Goal: Answer question/provide support

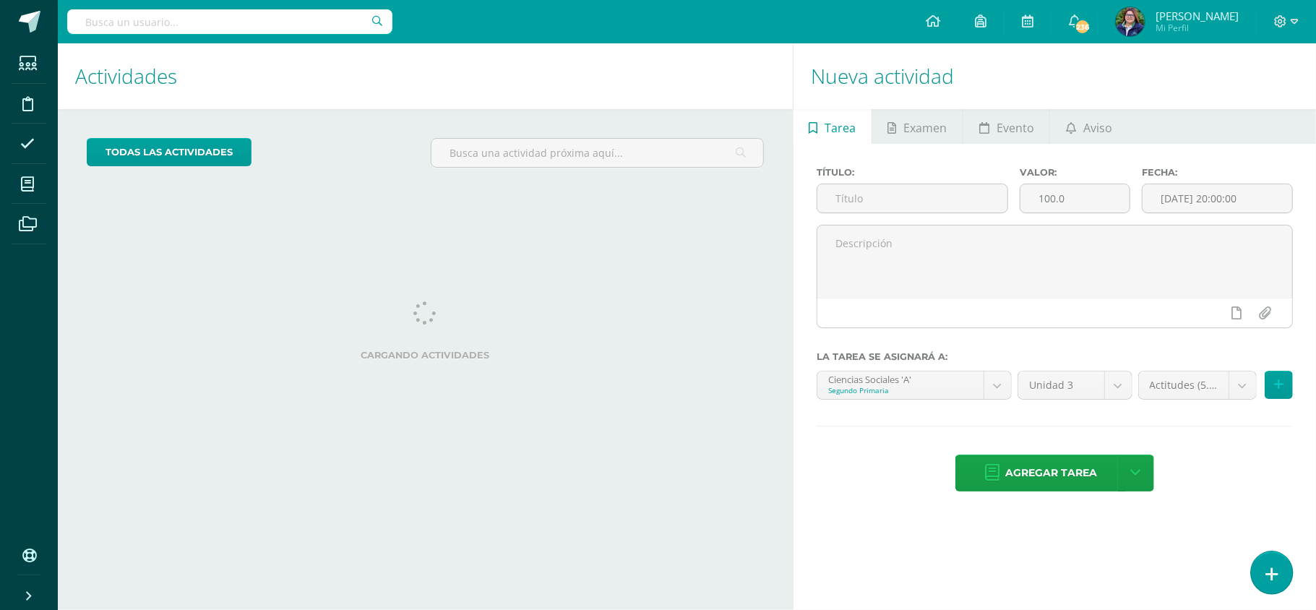
click at [1266, 573] on icon at bounding box center [1271, 574] width 13 height 17
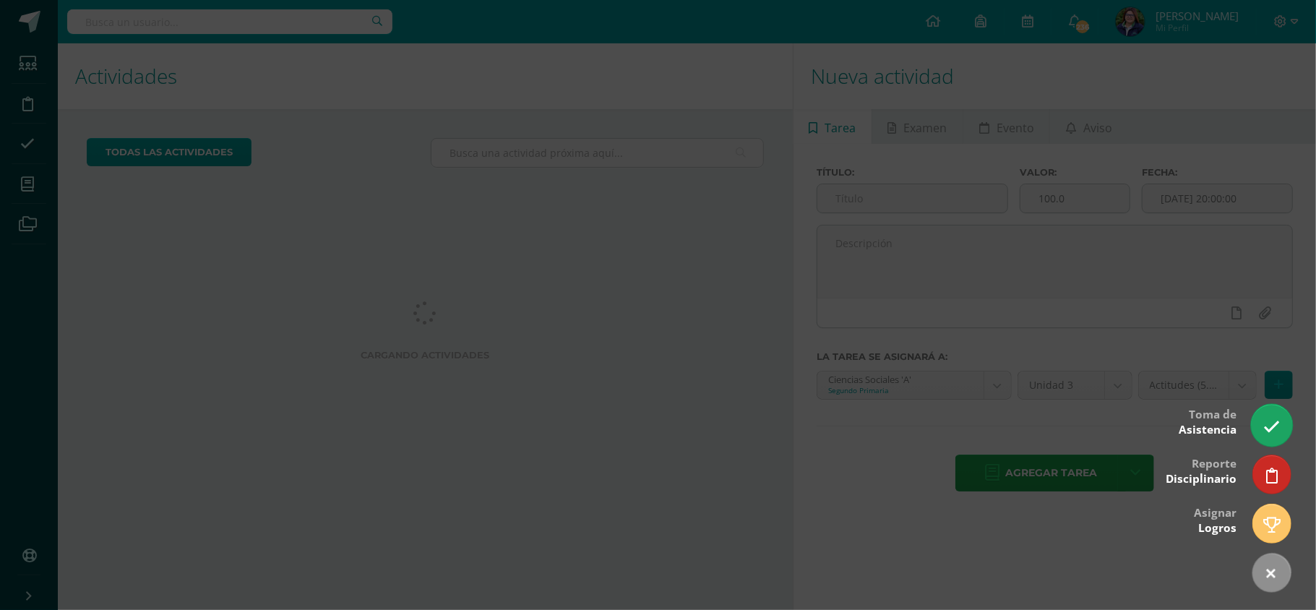
click at [1264, 426] on icon at bounding box center [1271, 426] width 17 height 17
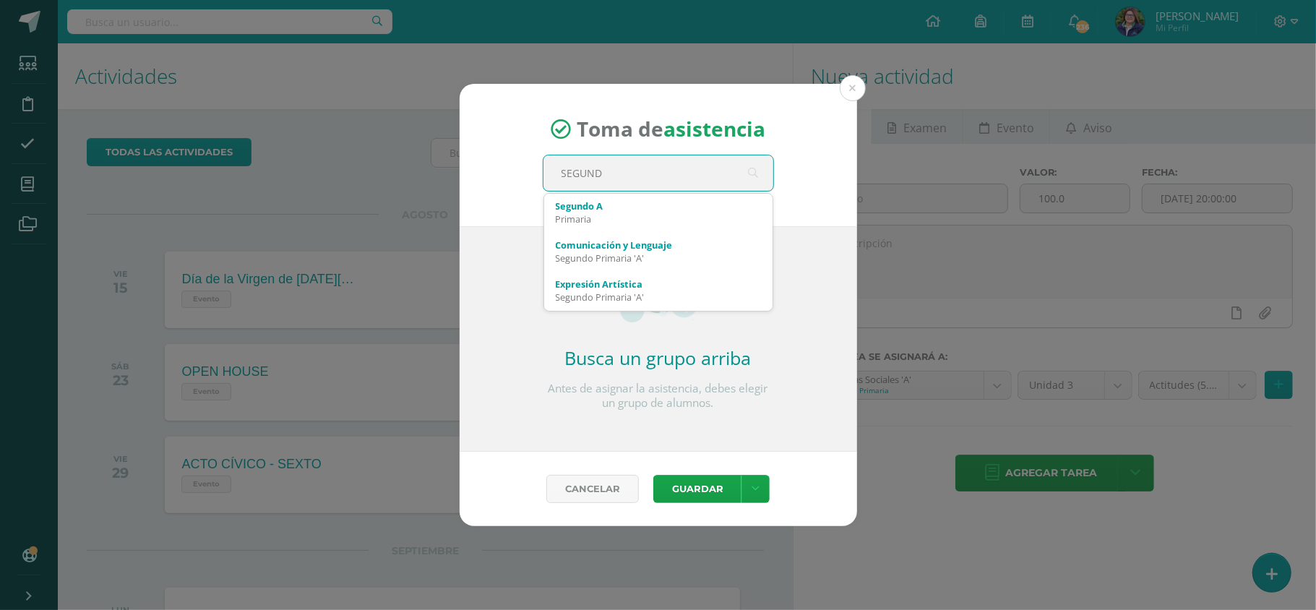
type input "SEGUNDO"
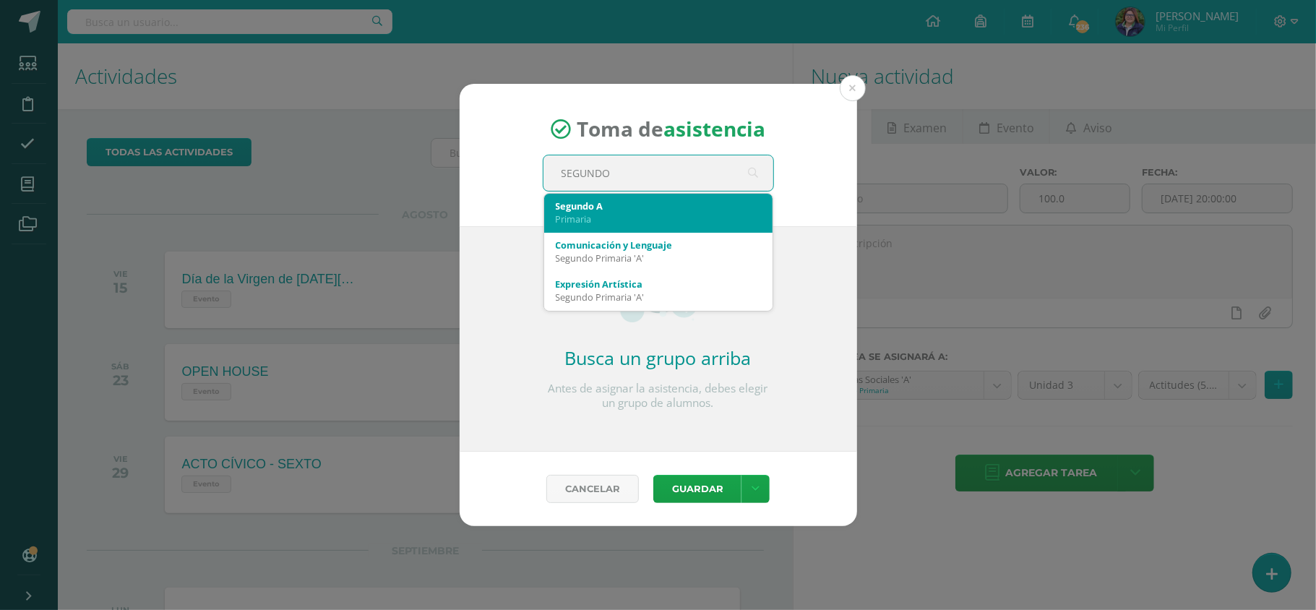
click at [685, 217] on div "Primaria" at bounding box center [658, 218] width 205 height 13
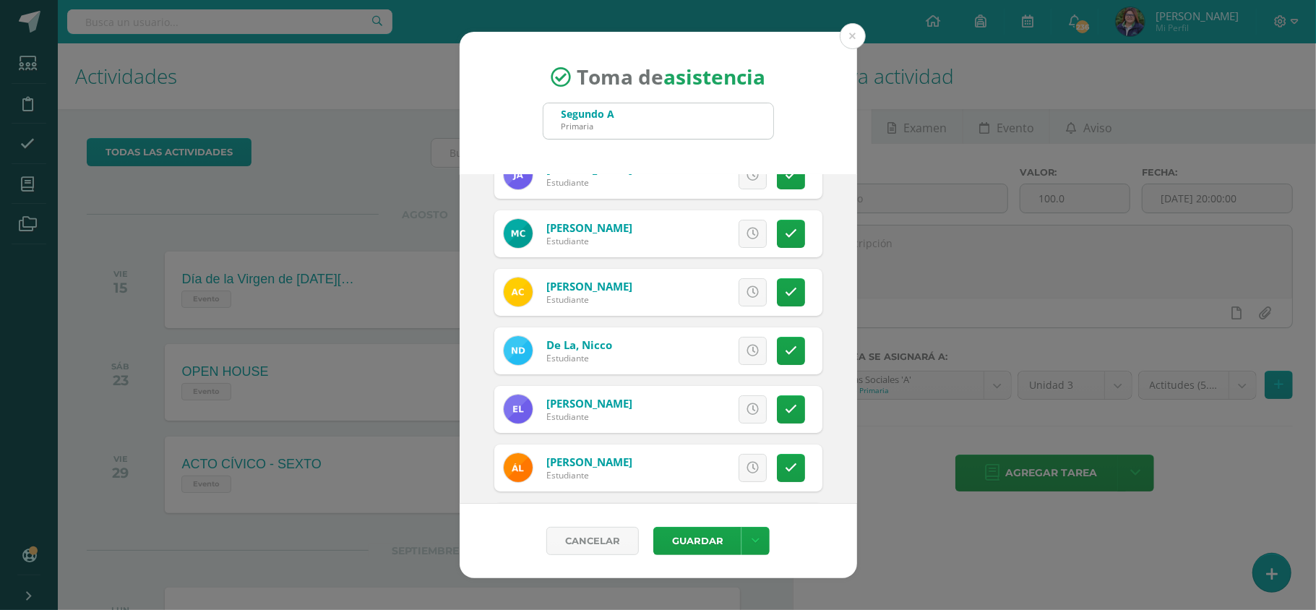
scroll to position [102, 0]
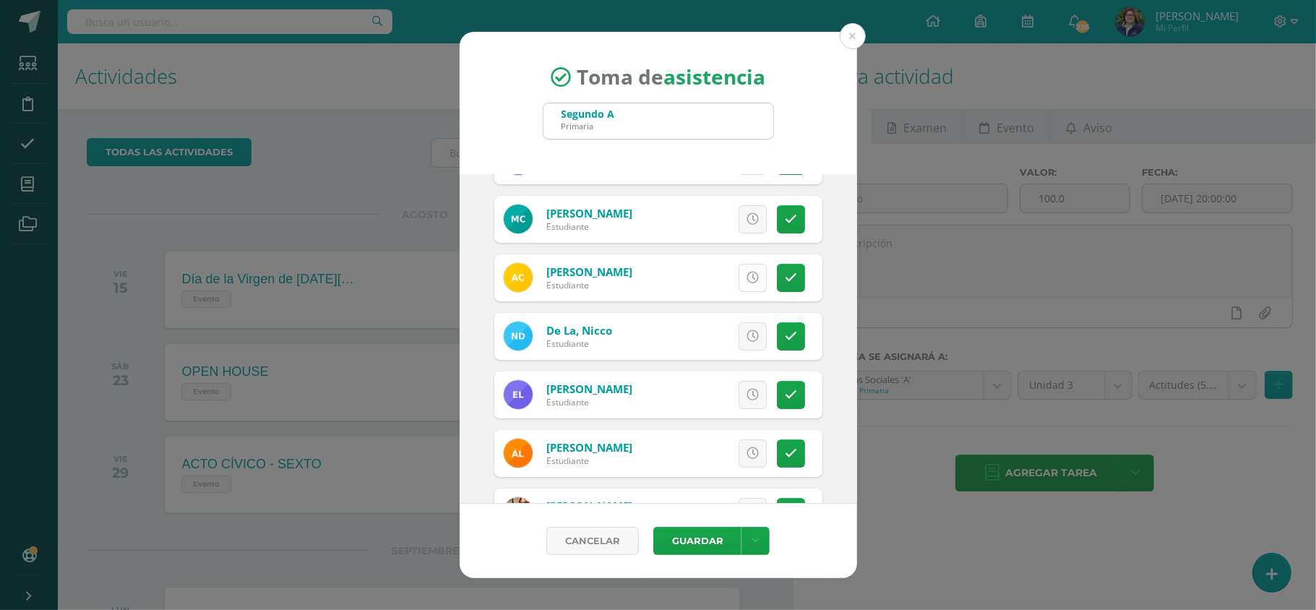
click at [749, 275] on link at bounding box center [752, 278] width 28 height 28
click at [746, 390] on icon at bounding box center [752, 395] width 12 height 12
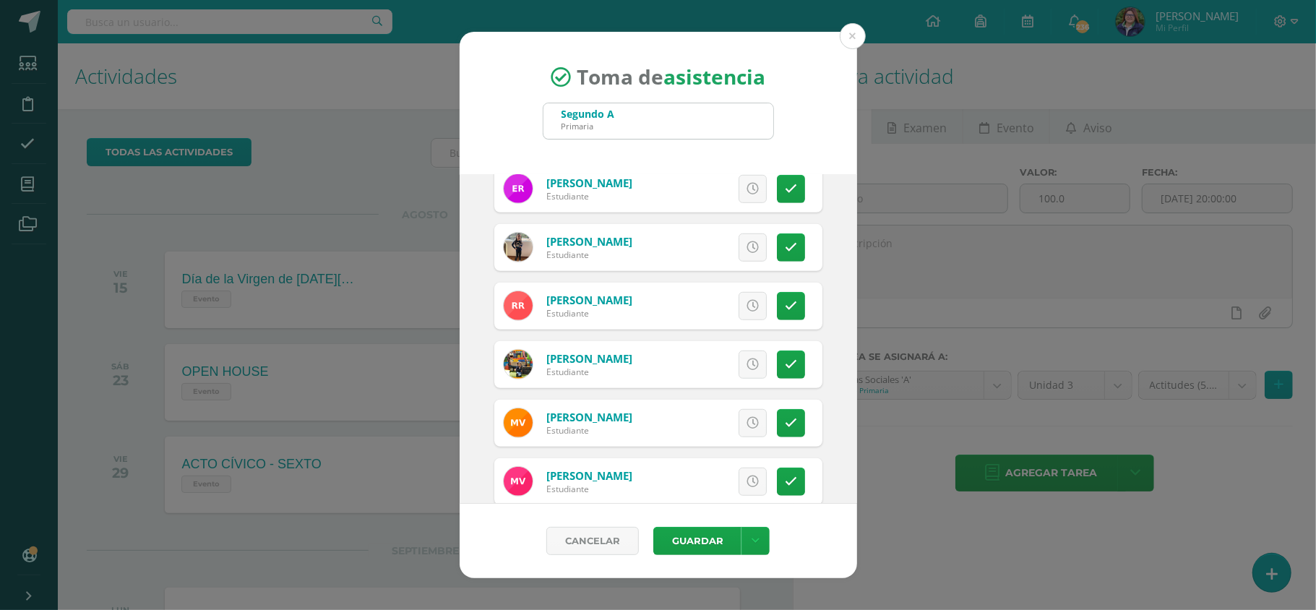
scroll to position [721, 0]
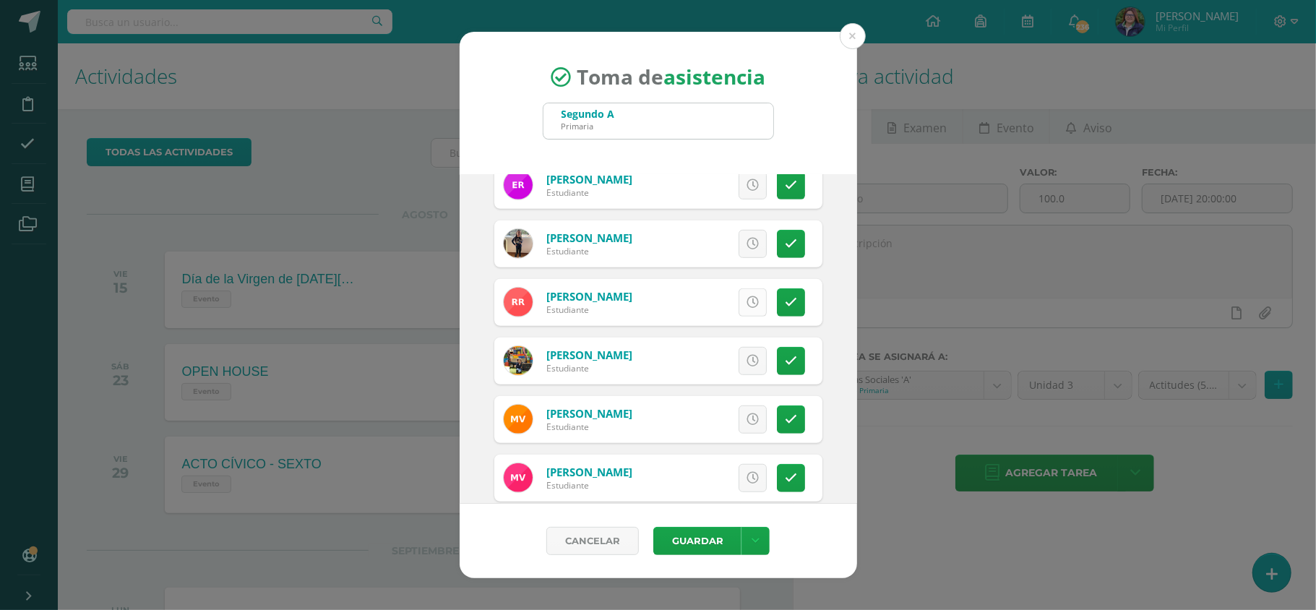
click at [746, 303] on icon at bounding box center [752, 302] width 12 height 12
click at [740, 353] on link at bounding box center [752, 361] width 28 height 28
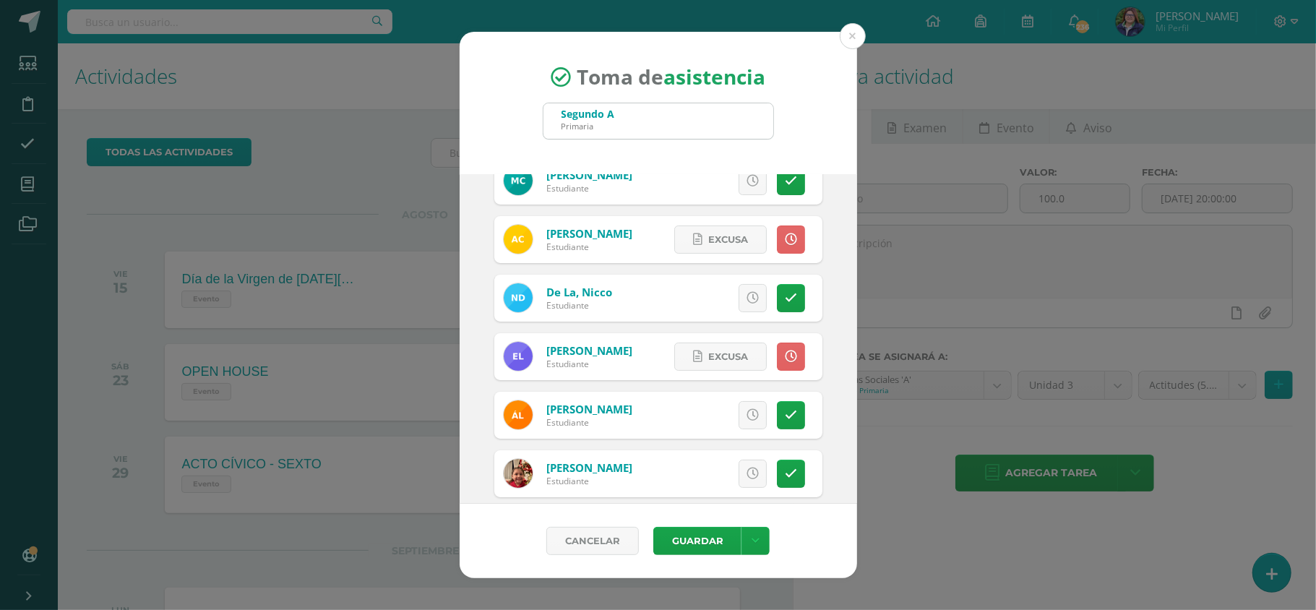
scroll to position [134, 0]
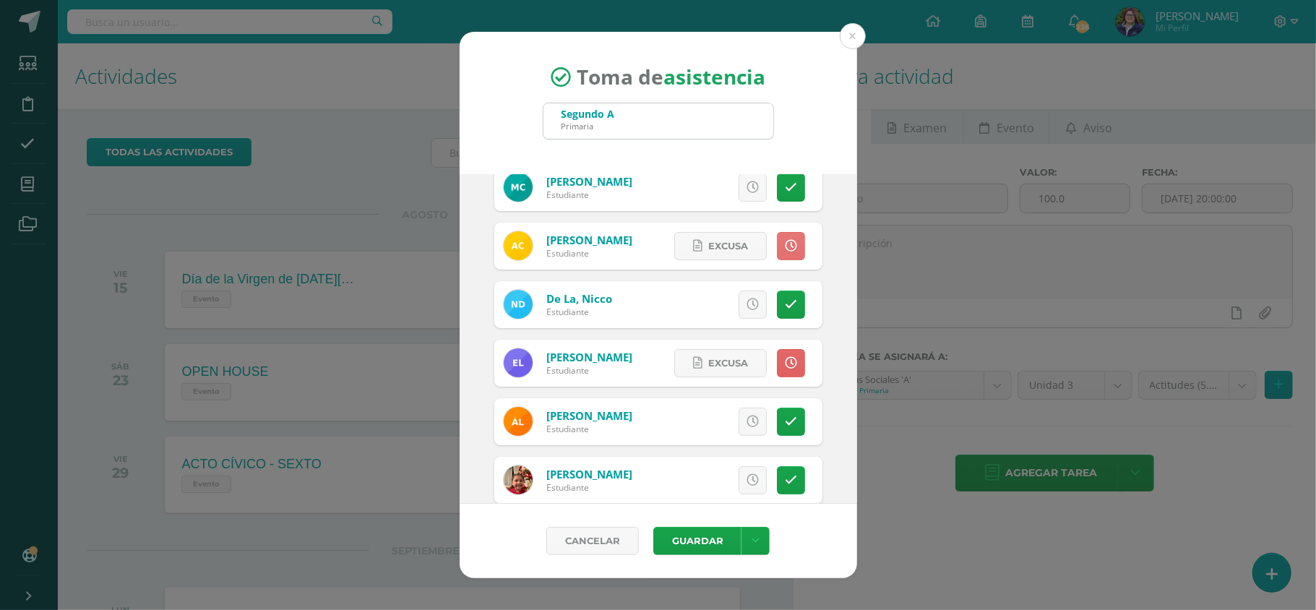
click at [785, 251] on icon at bounding box center [791, 246] width 12 height 12
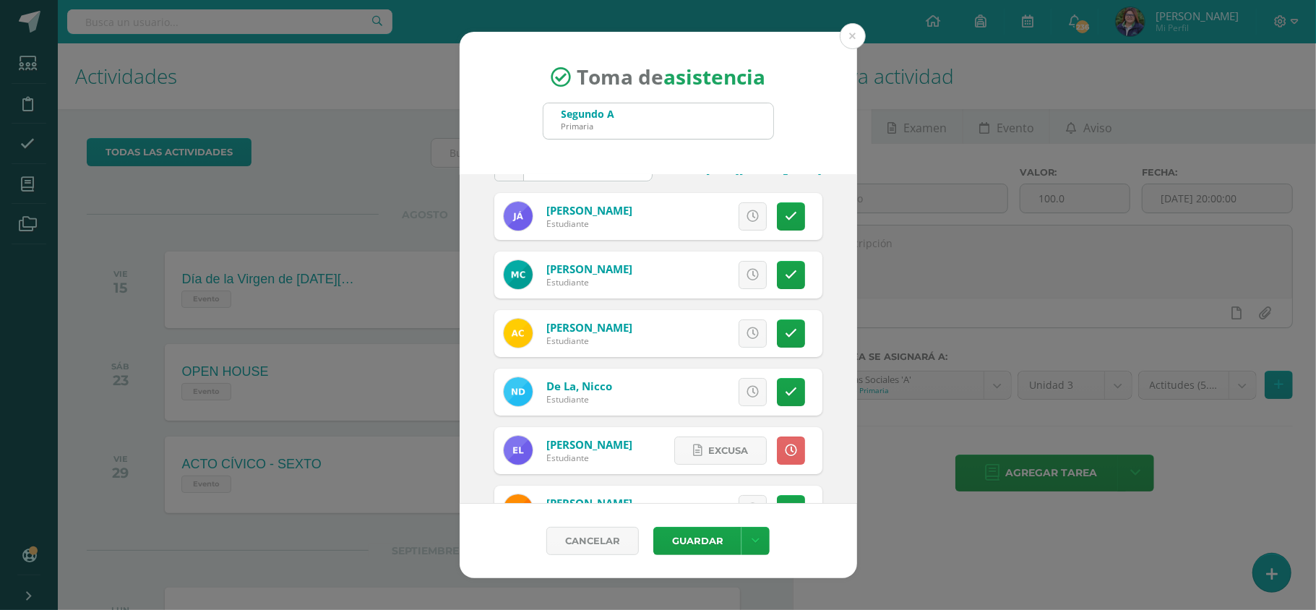
scroll to position [38, 0]
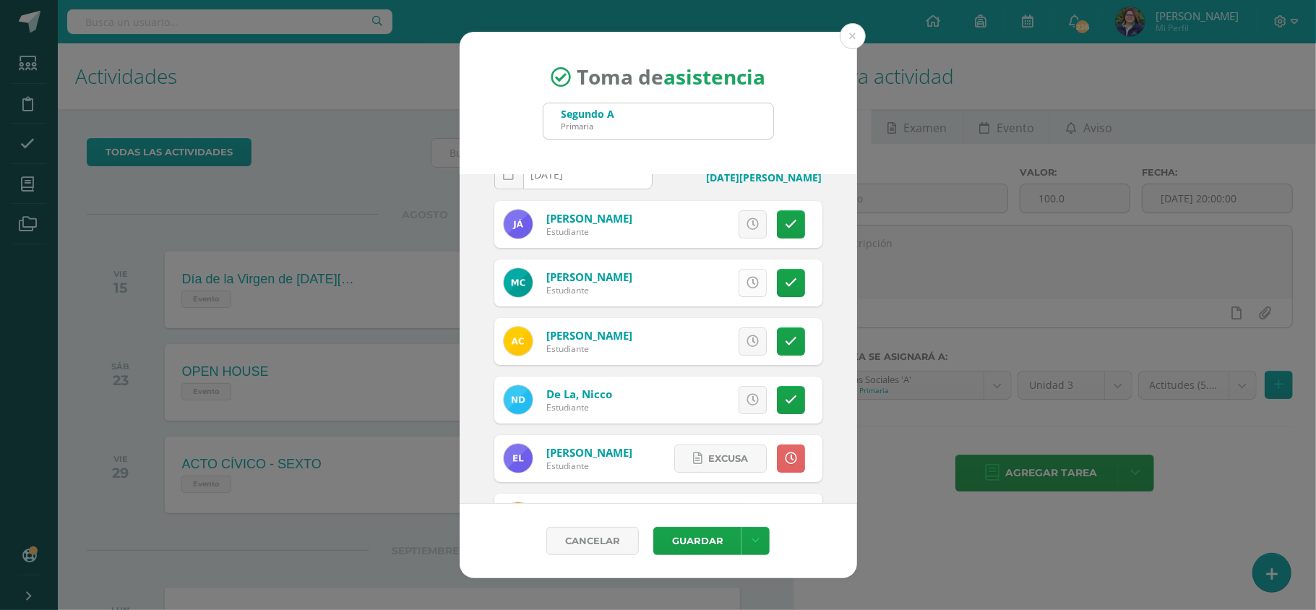
click at [746, 282] on icon at bounding box center [752, 283] width 12 height 12
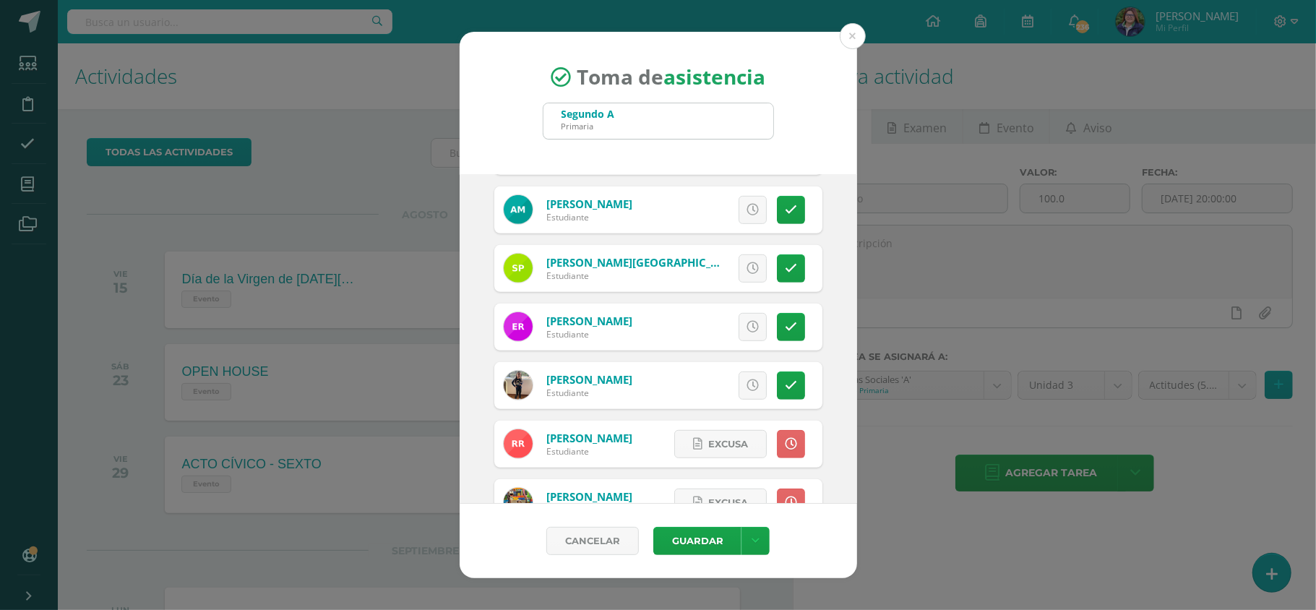
scroll to position [598, 0]
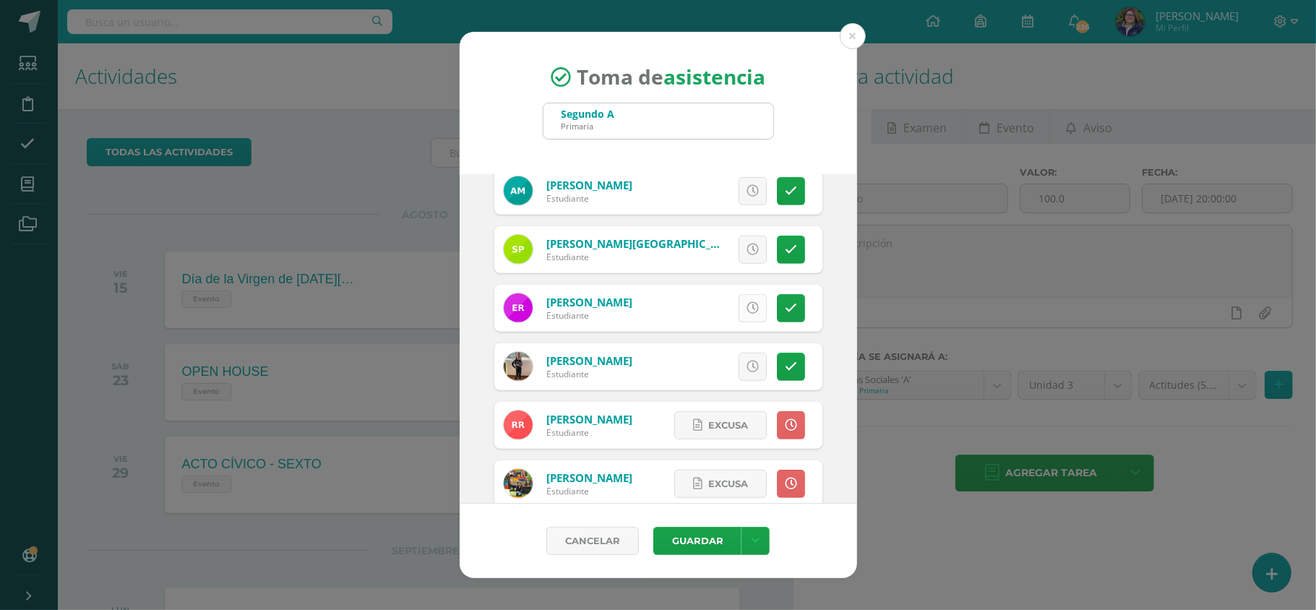
click at [738, 316] on link at bounding box center [752, 308] width 28 height 28
click at [692, 535] on button "Guardar" at bounding box center [697, 541] width 88 height 28
